Goal: Task Accomplishment & Management: Complete application form

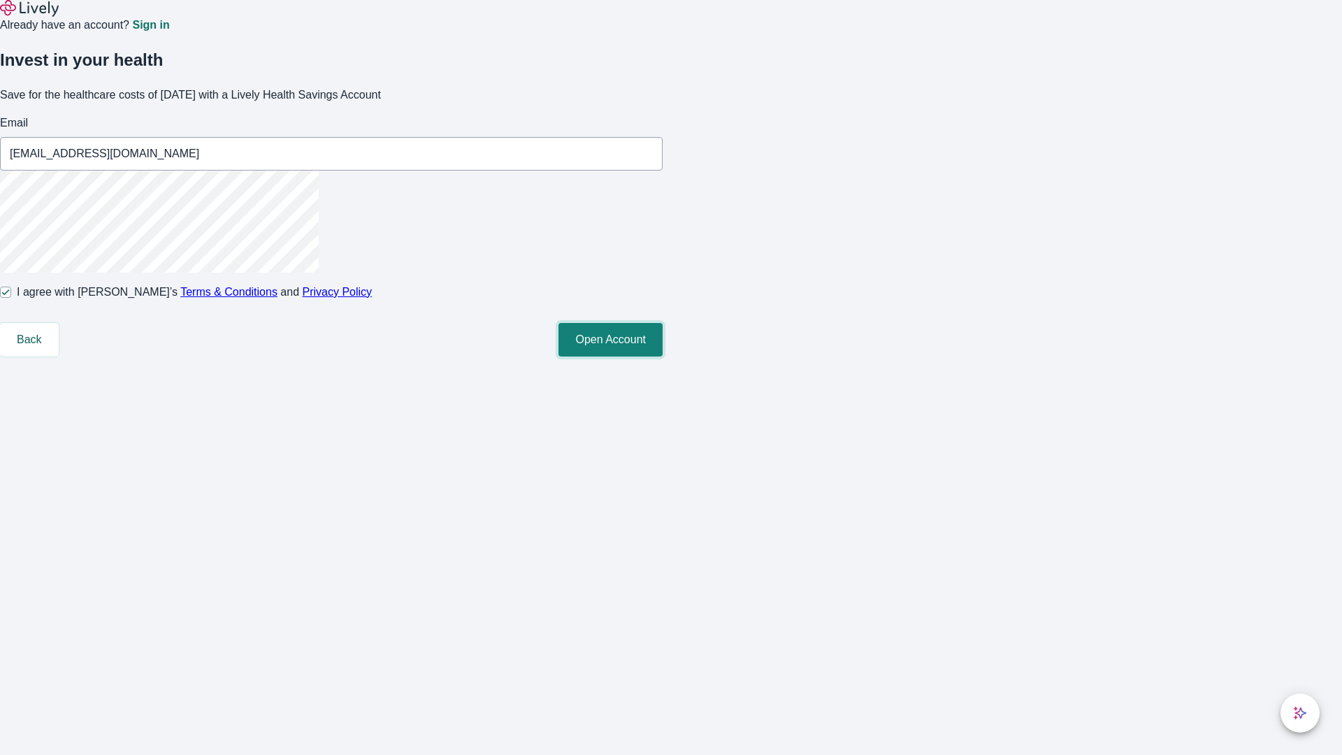
click at [663, 356] on button "Open Account" at bounding box center [610, 340] width 104 height 34
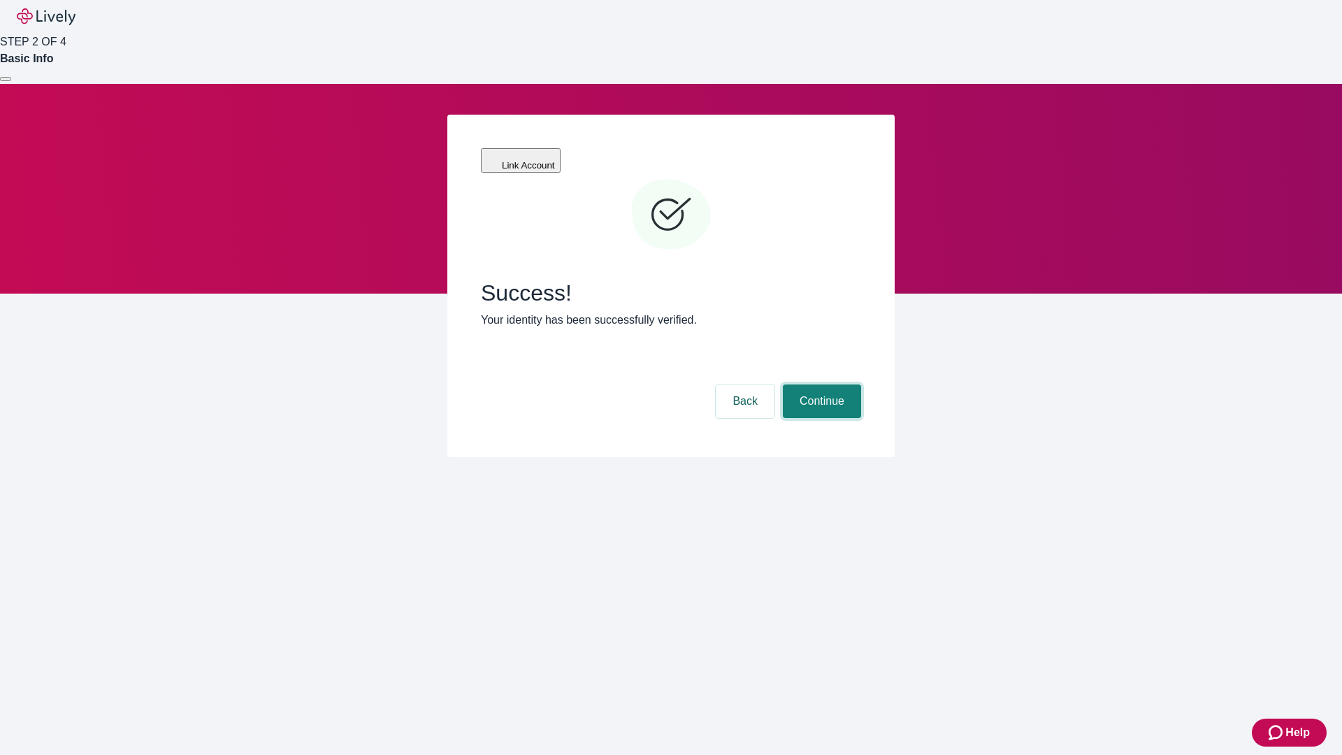
click at [820, 384] on button "Continue" at bounding box center [822, 401] width 78 height 34
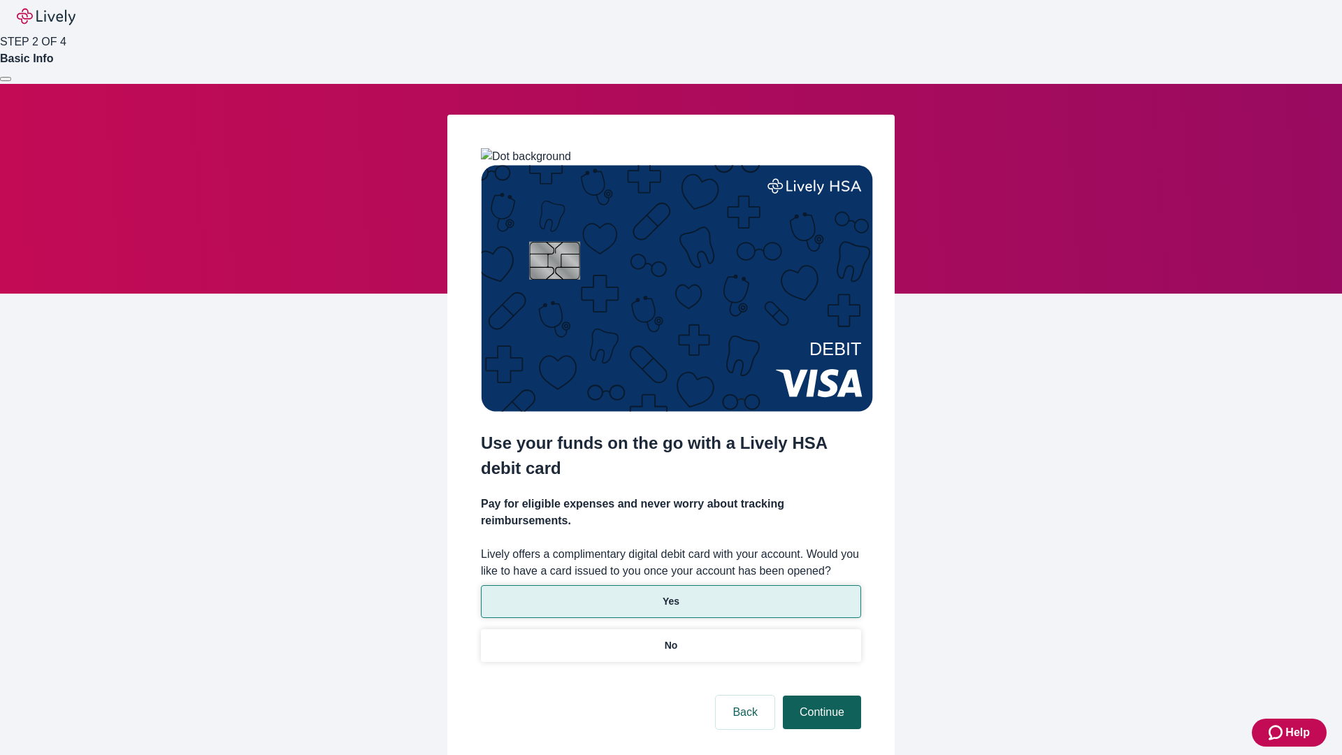
click at [670, 594] on p "Yes" at bounding box center [671, 601] width 17 height 15
click at [820, 695] on button "Continue" at bounding box center [822, 712] width 78 height 34
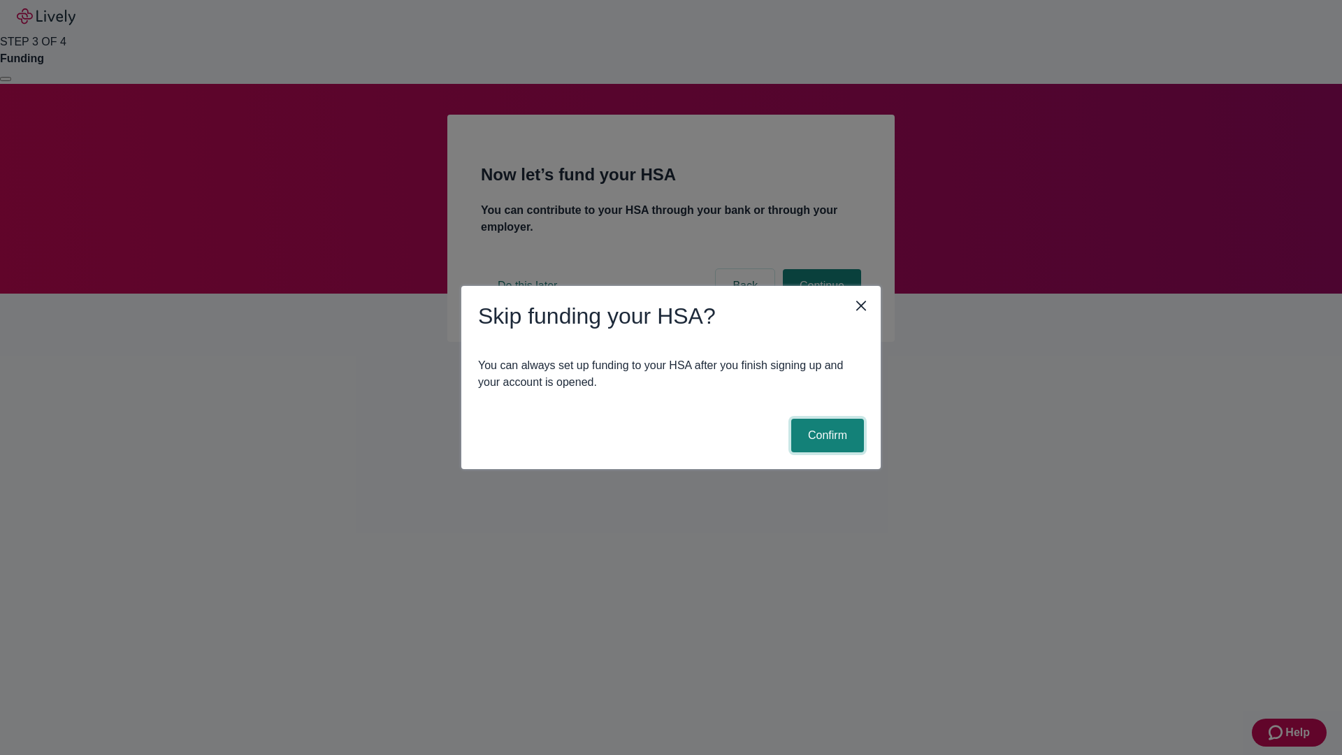
click at [825, 435] on button "Confirm" at bounding box center [827, 436] width 73 height 34
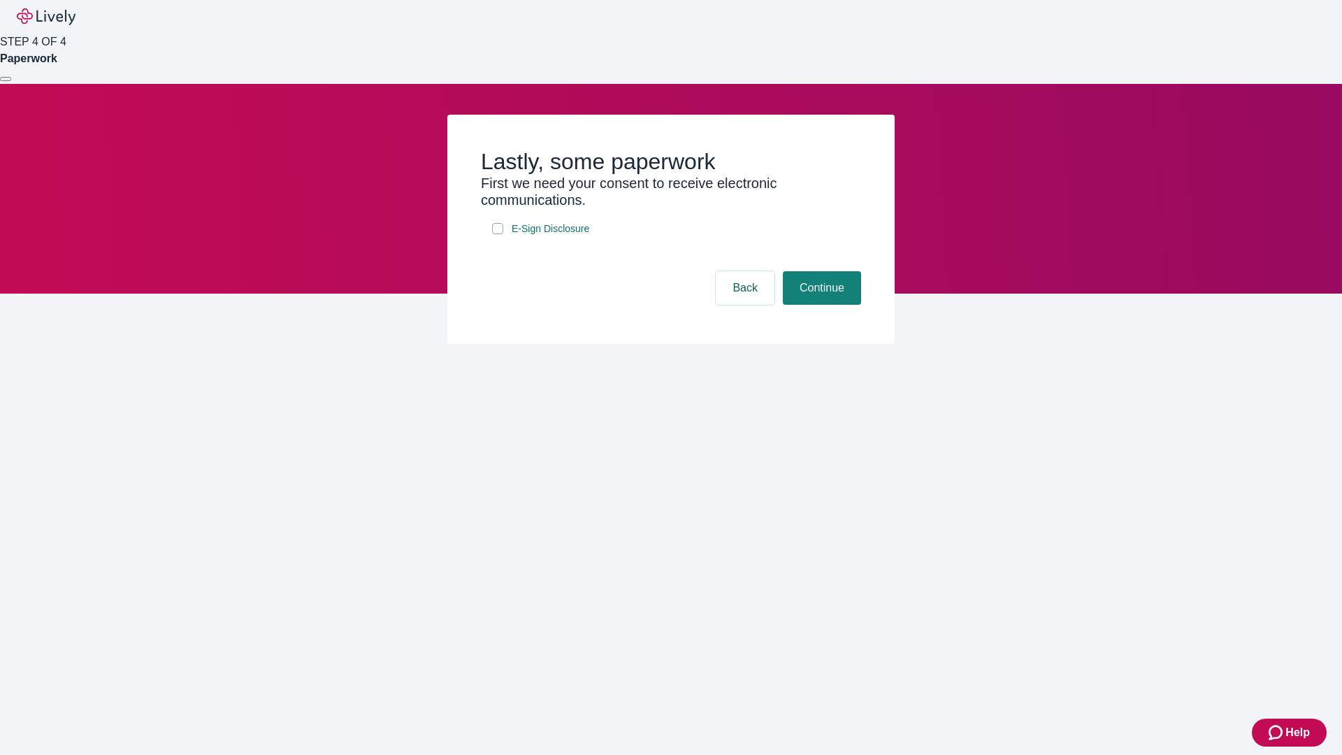
click at [498, 234] on input "E-Sign Disclosure" at bounding box center [497, 228] width 11 height 11
checkbox input "true"
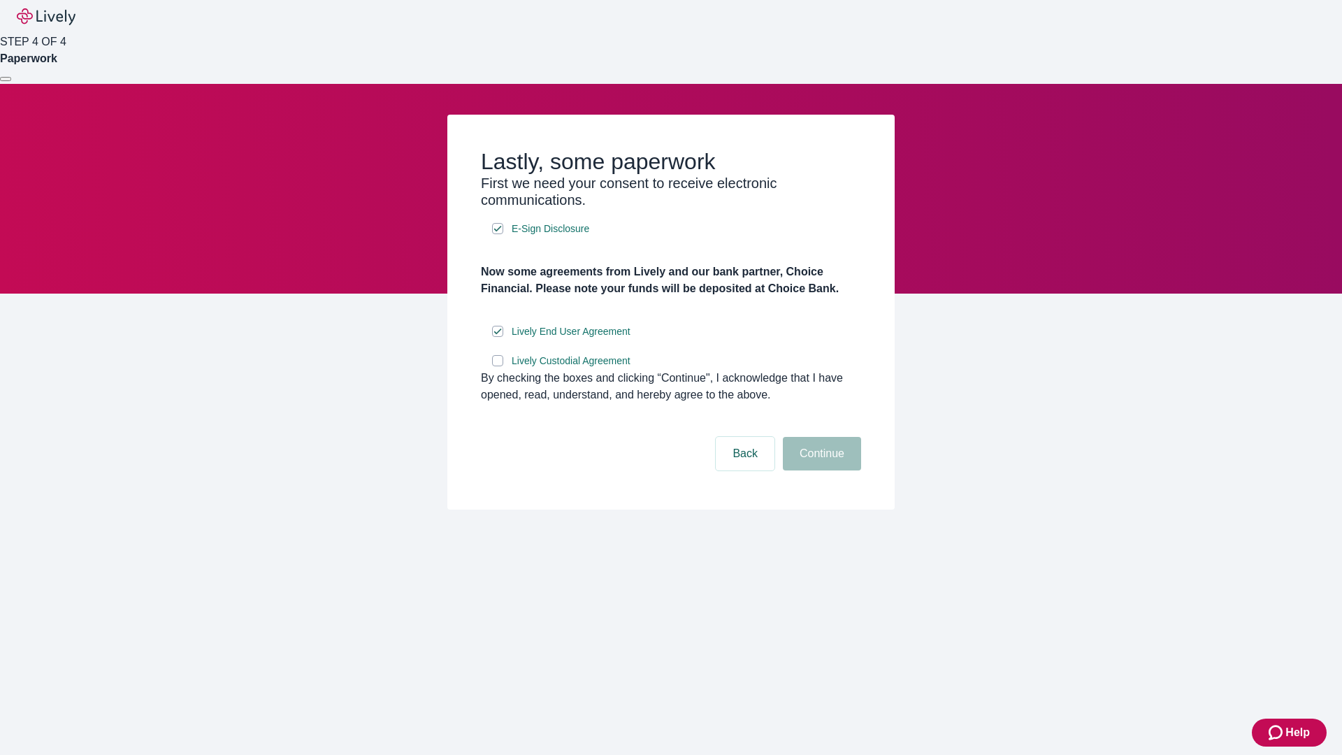
click at [498, 366] on input "Lively Custodial Agreement" at bounding box center [497, 360] width 11 height 11
checkbox input "true"
click at [820, 470] on button "Continue" at bounding box center [822, 454] width 78 height 34
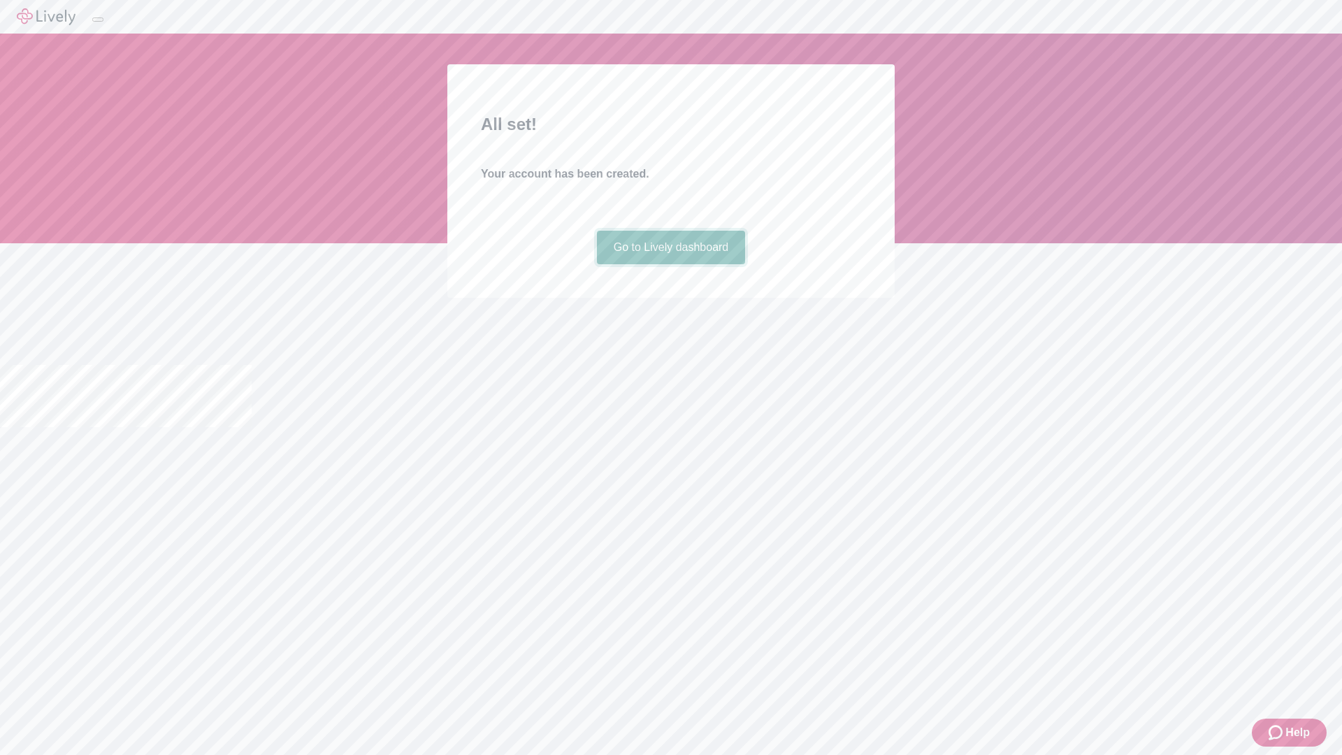
click at [670, 264] on link "Go to Lively dashboard" at bounding box center [671, 248] width 149 height 34
